Goal: Transaction & Acquisition: Purchase product/service

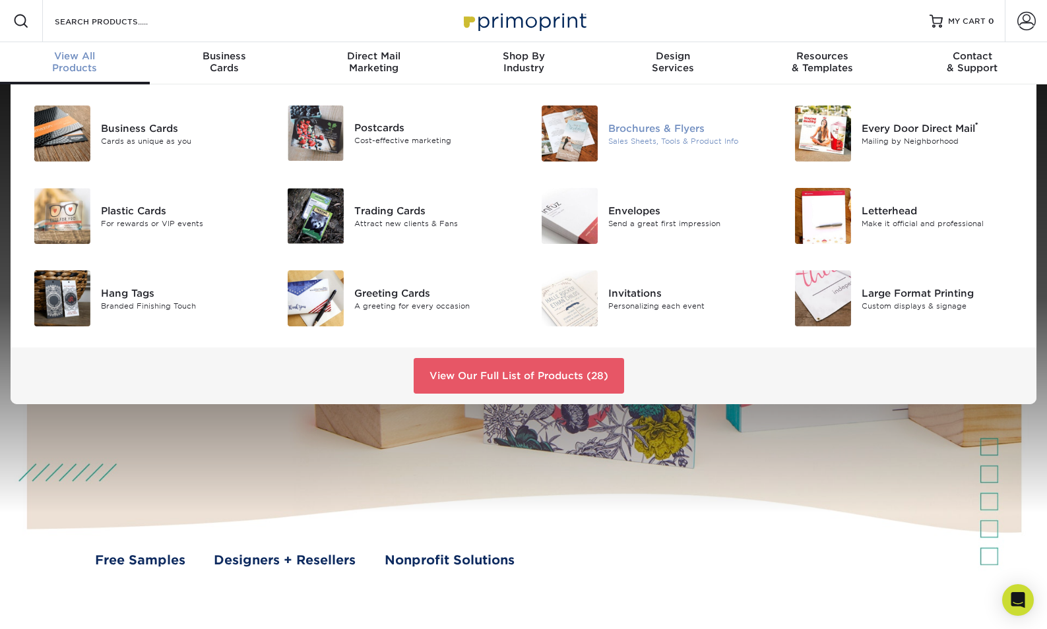
click at [559, 126] on img at bounding box center [570, 134] width 56 height 56
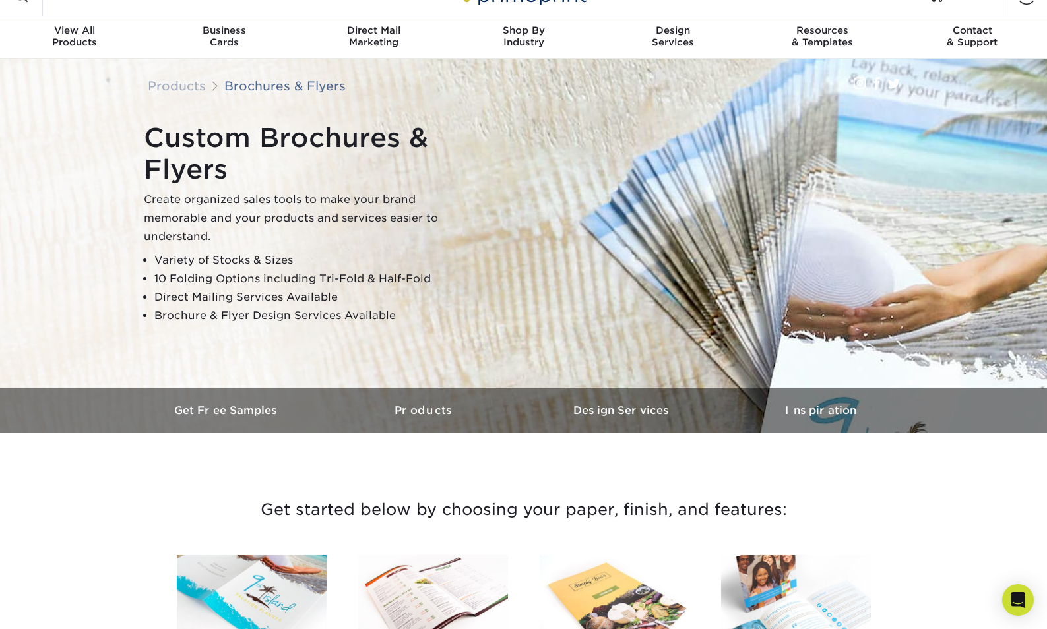
scroll to position [31, 0]
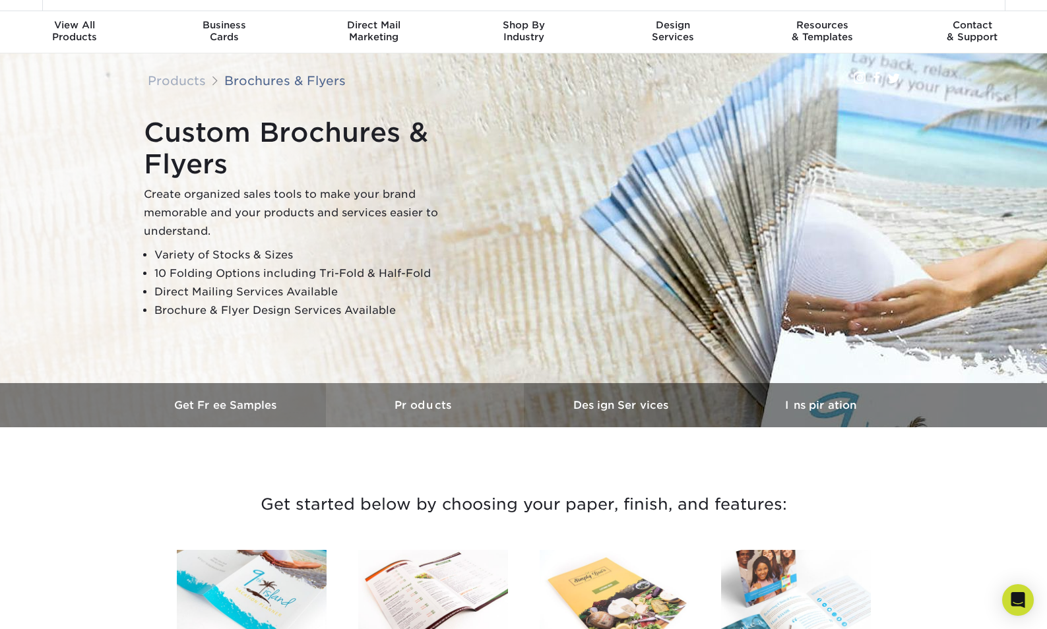
click at [441, 411] on h3 "Products" at bounding box center [425, 405] width 198 height 13
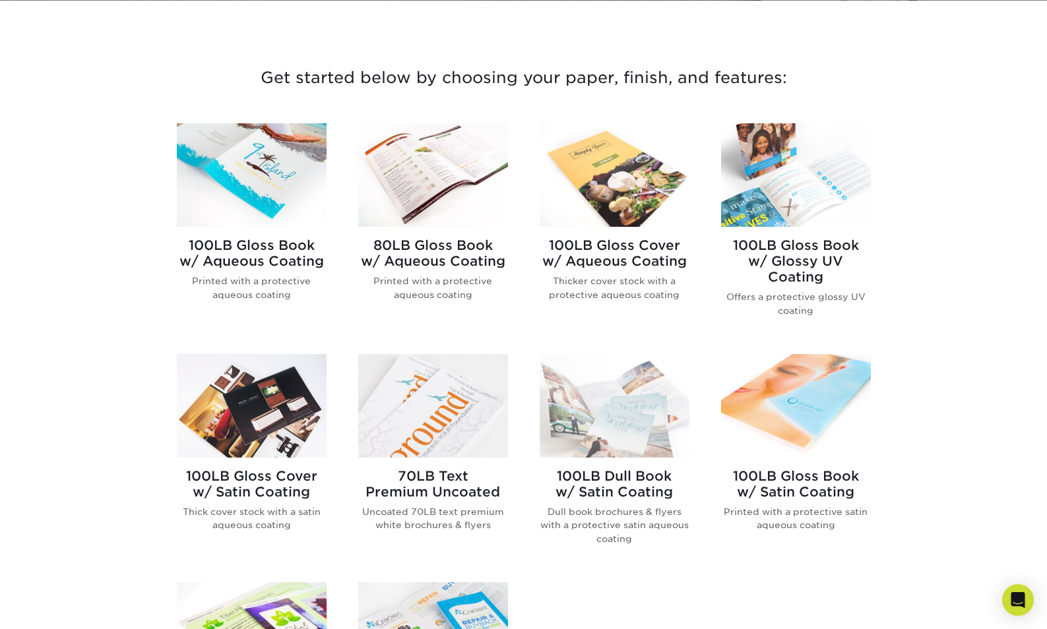
scroll to position [458, 0]
click at [240, 418] on img at bounding box center [252, 406] width 150 height 104
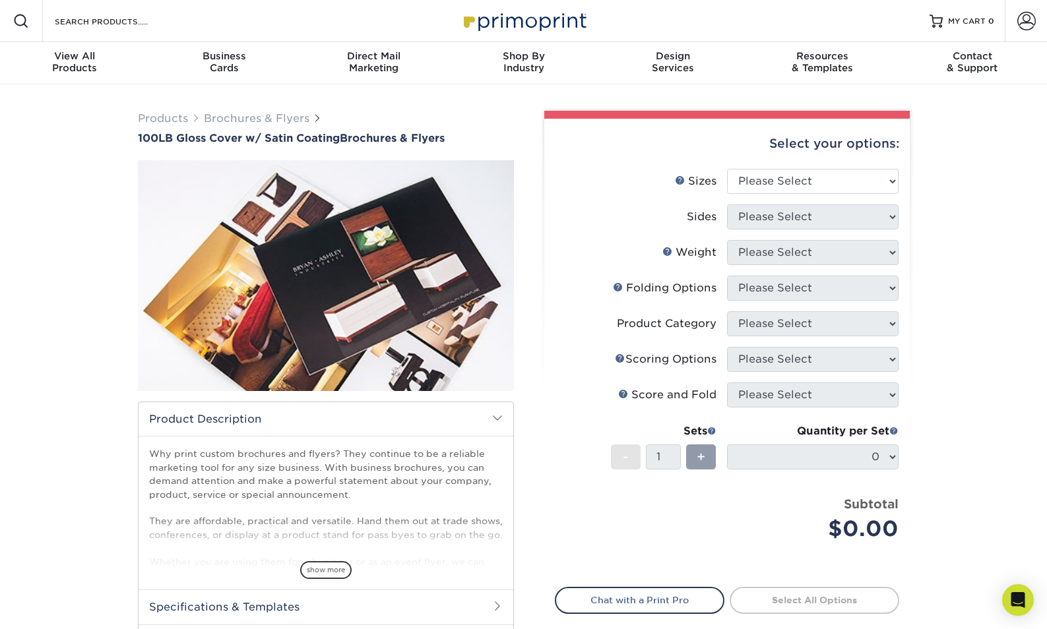
click at [791, 164] on div "Select your options:" at bounding box center [727, 144] width 344 height 50
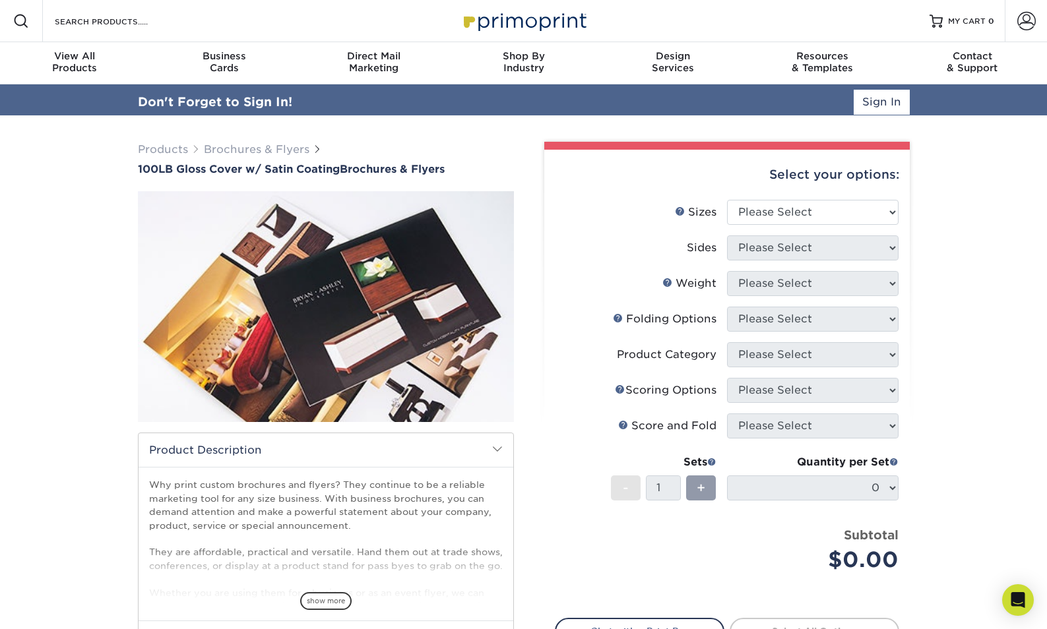
click at [789, 181] on div "Select your options:" at bounding box center [727, 175] width 344 height 50
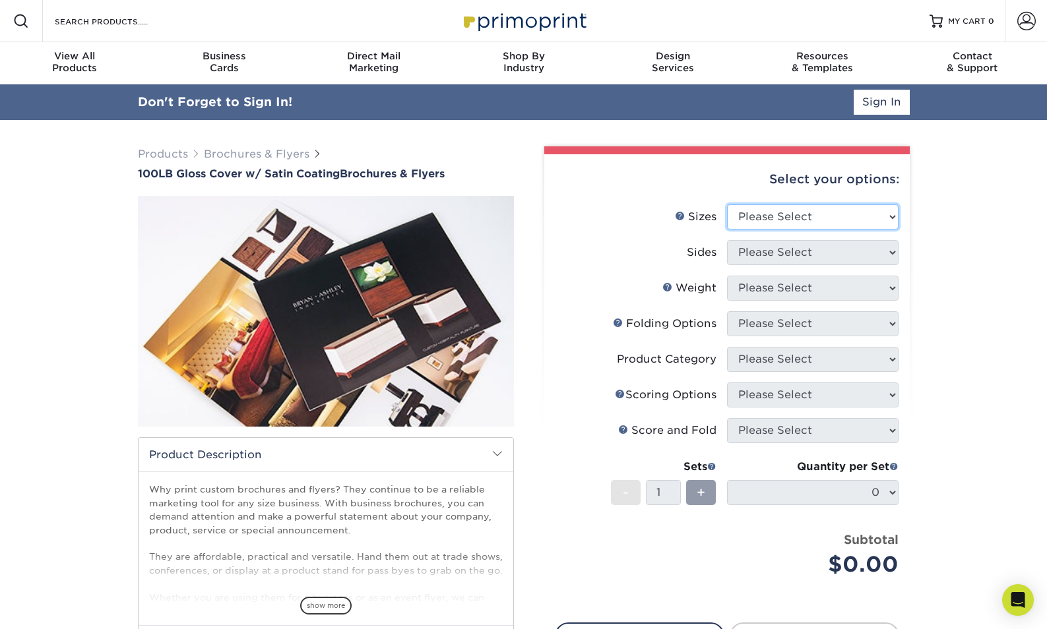
click at [786, 212] on select "Please Select 3.67" x 8.5" 4" x 8.5" 4" x 11" 4" x 12" 4.25" x 11" 5.5" x 8.5" …" at bounding box center [812, 216] width 171 height 25
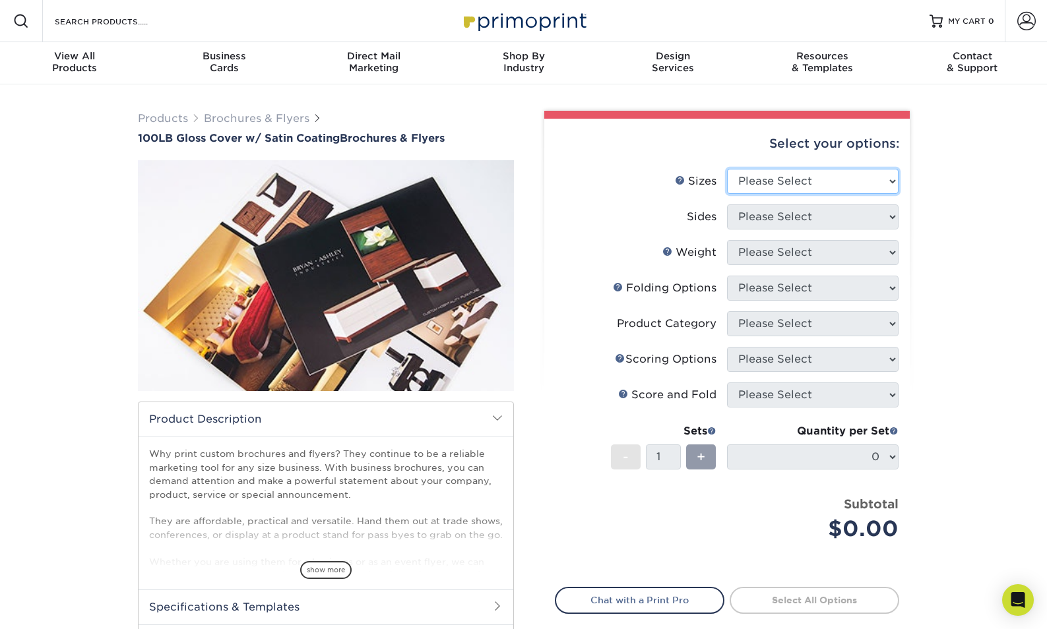
click at [796, 185] on select "Please Select 3.67" x 8.5" 4" x 8.5" 4" x 11" 4" x 12" 4.25" x 11" 5.5" x 8.5" …" at bounding box center [812, 181] width 171 height 25
click at [727, 169] on select "Please Select 3.67" x 8.5" 4" x 8.5" 4" x 11" 4" x 12" 4.25" x 11" 5.5" x 8.5" …" at bounding box center [812, 181] width 171 height 25
